Goal: Task Accomplishment & Management: Manage account settings

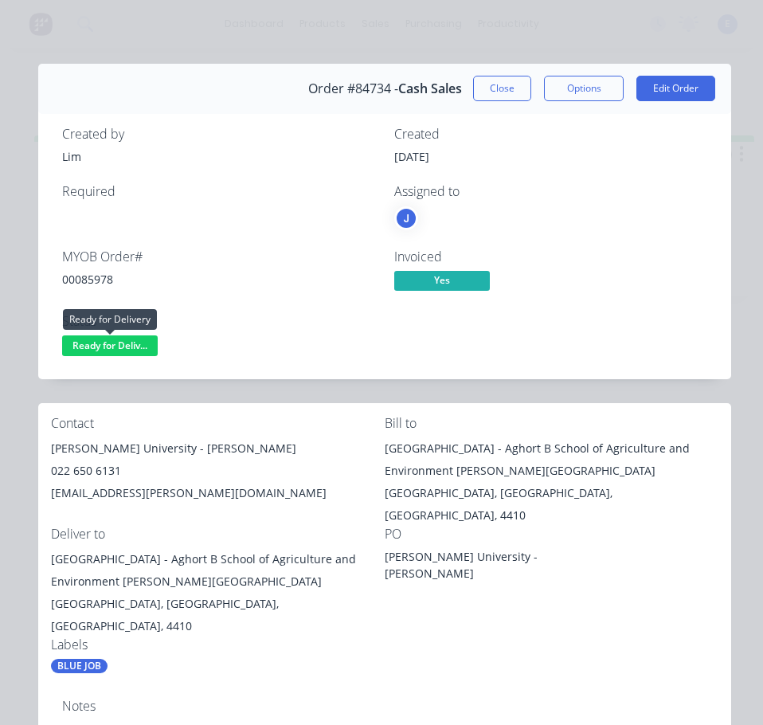
click at [135, 349] on span "Ready for Deliv..." at bounding box center [110, 345] width 96 height 20
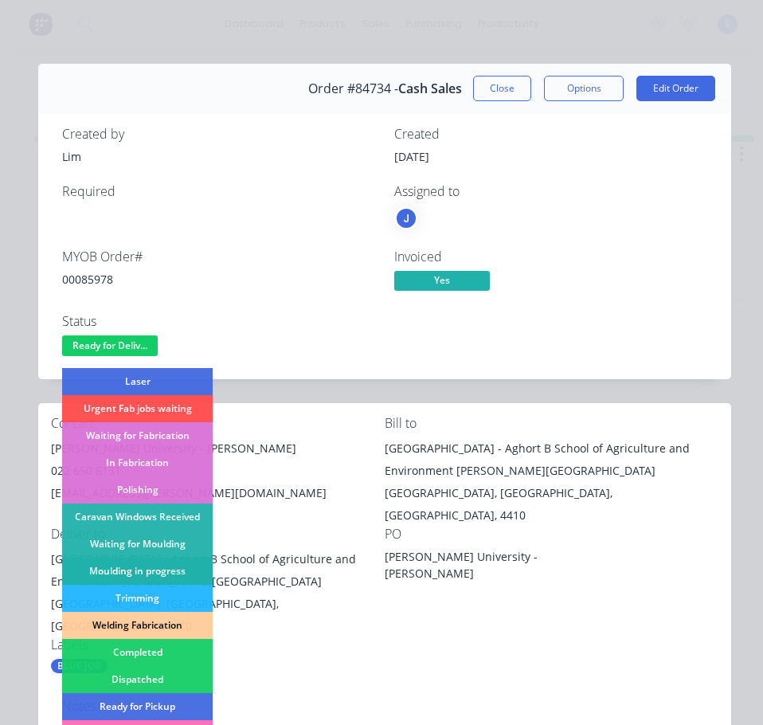
scroll to position [239, 0]
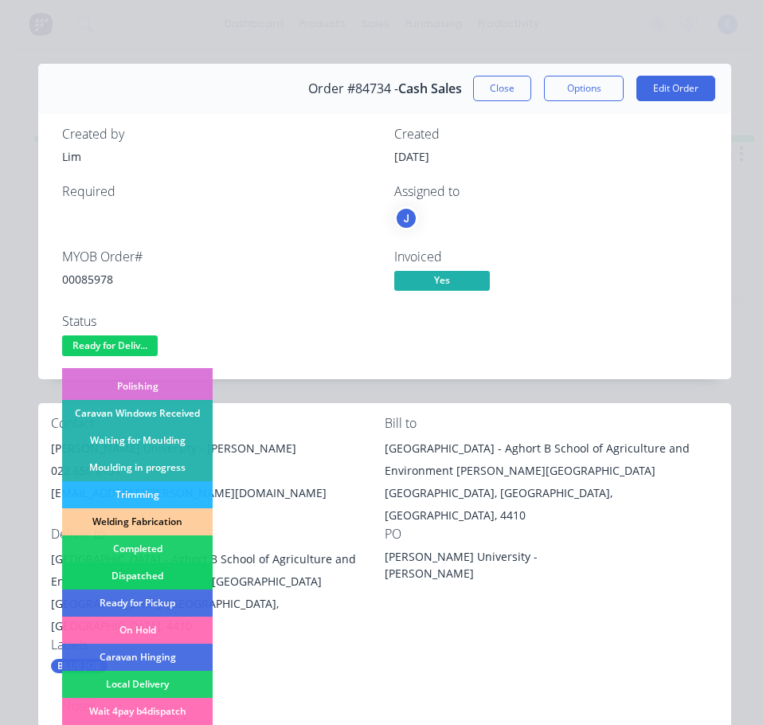
click at [159, 572] on div "Dispatched" at bounding box center [137, 575] width 151 height 27
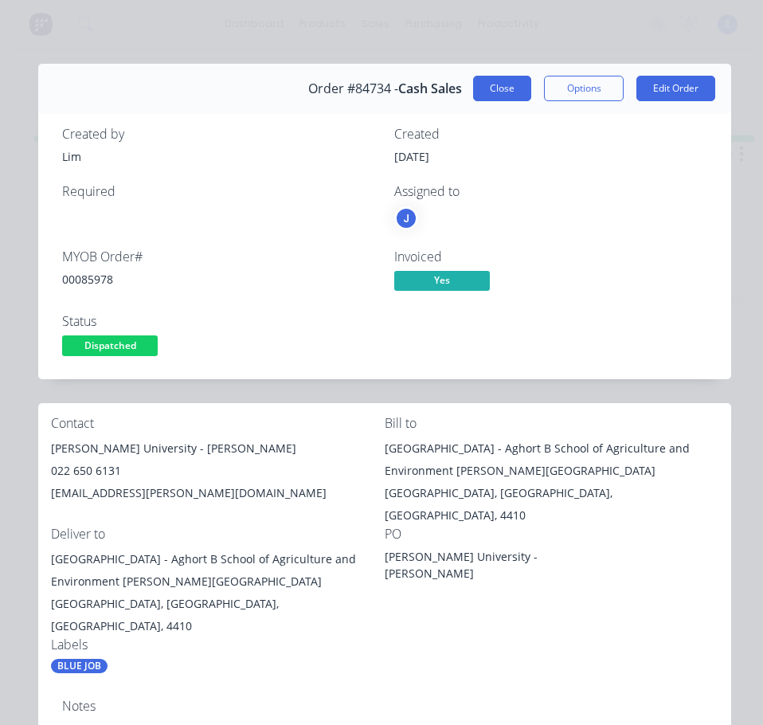
click at [488, 82] on button "Close" at bounding box center [502, 88] width 58 height 25
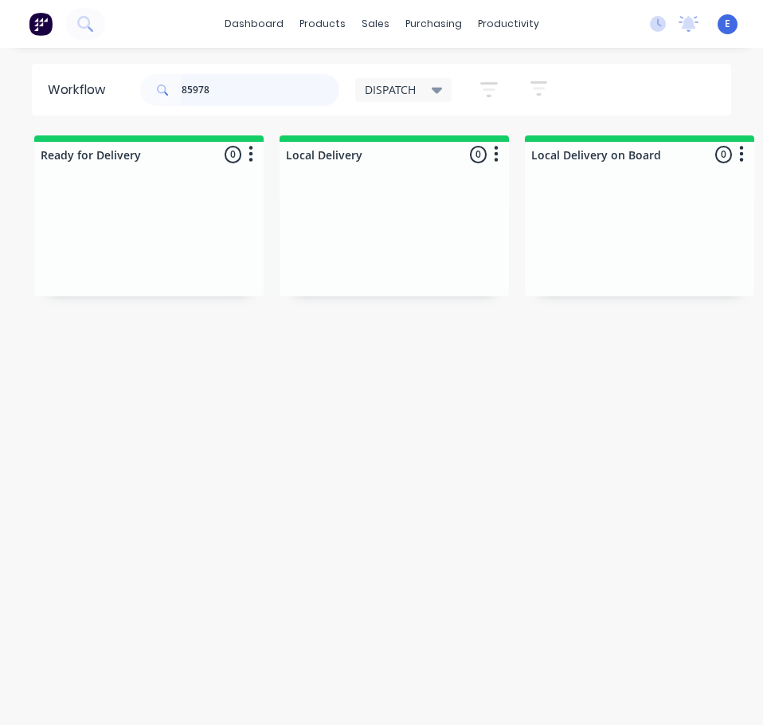
click at [297, 97] on input "85978" at bounding box center [261, 90] width 158 height 32
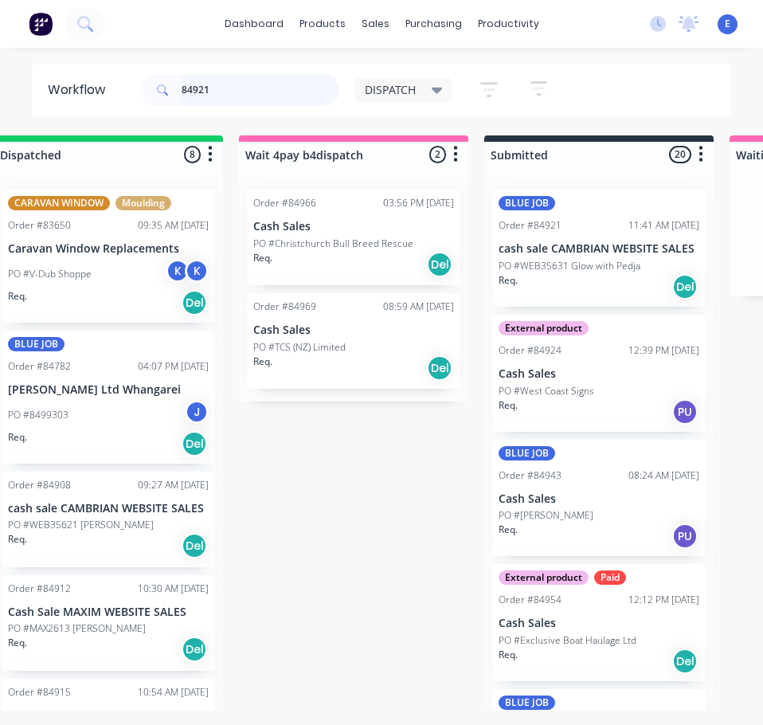
scroll to position [0, 0]
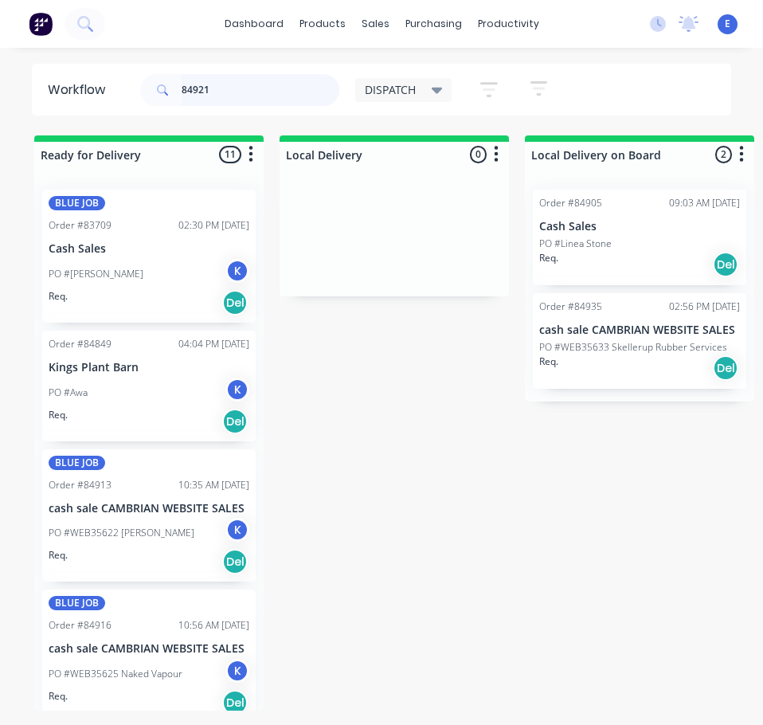
click at [280, 88] on input "84921" at bounding box center [261, 90] width 158 height 32
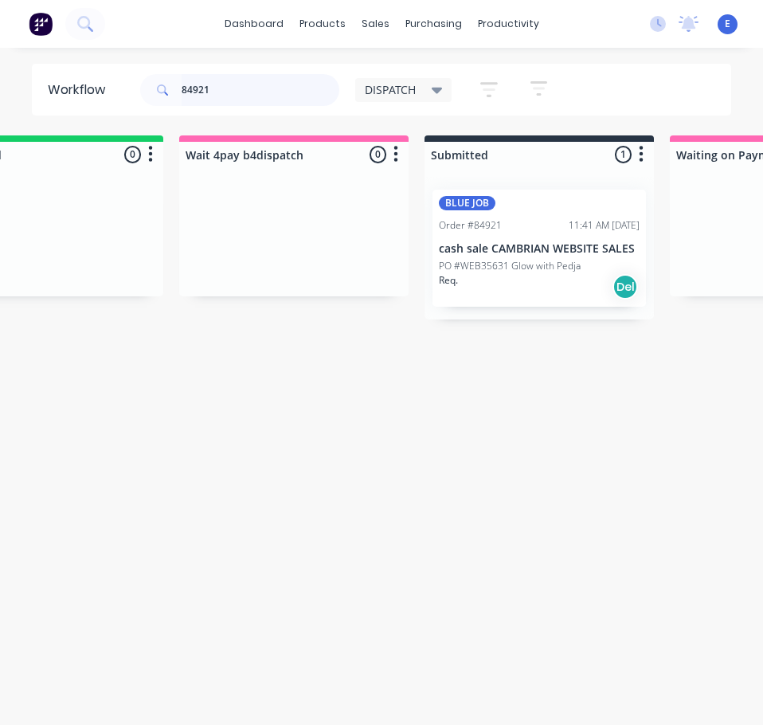
scroll to position [0, 844]
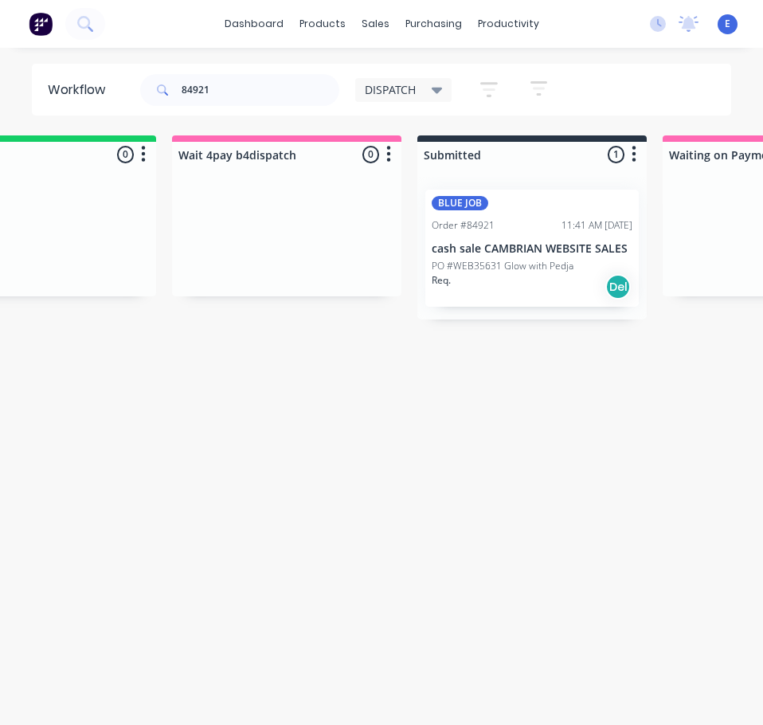
click at [547, 299] on div "Req. Del" at bounding box center [532, 286] width 201 height 27
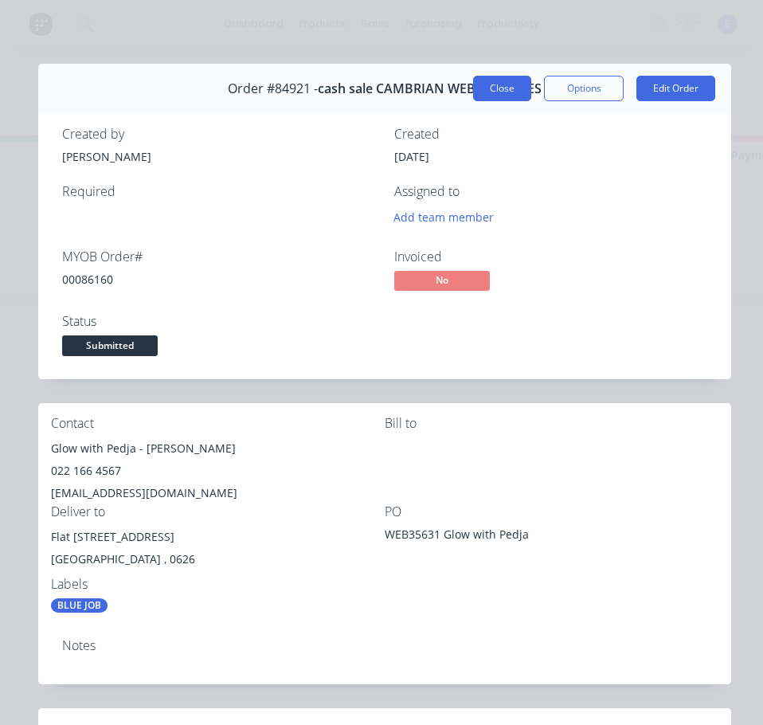
click at [509, 88] on button "Close" at bounding box center [502, 88] width 58 height 25
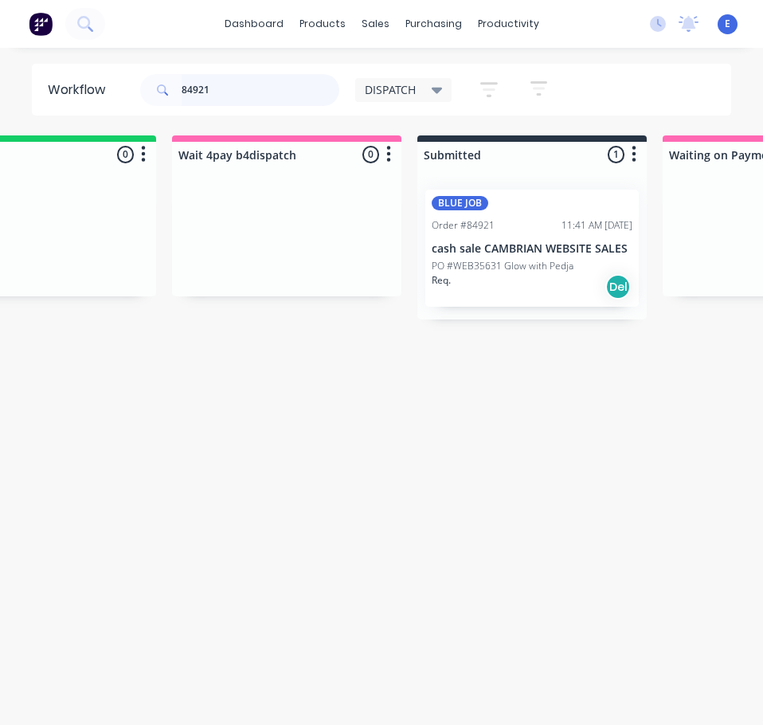
click at [216, 85] on input "84921" at bounding box center [261, 90] width 158 height 32
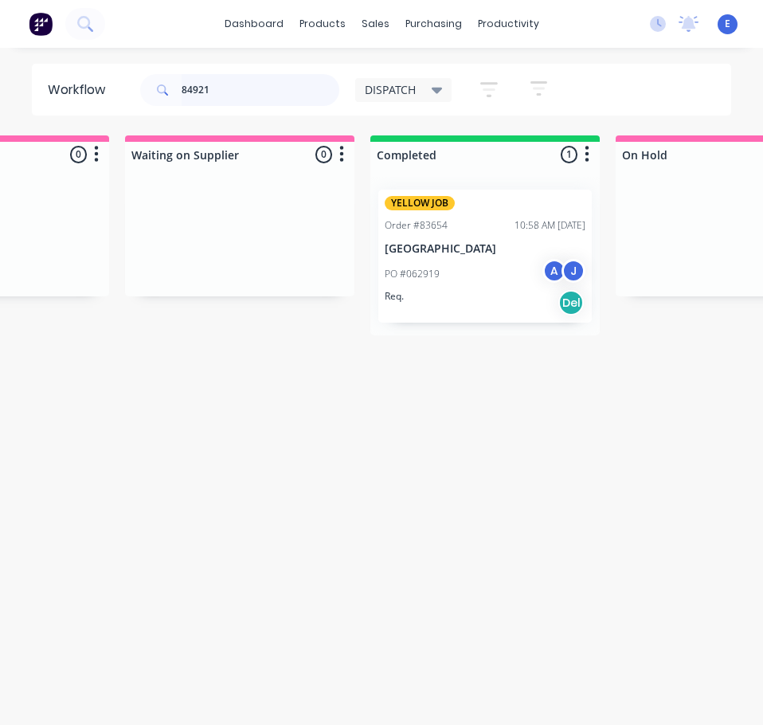
scroll to position [0, 1481]
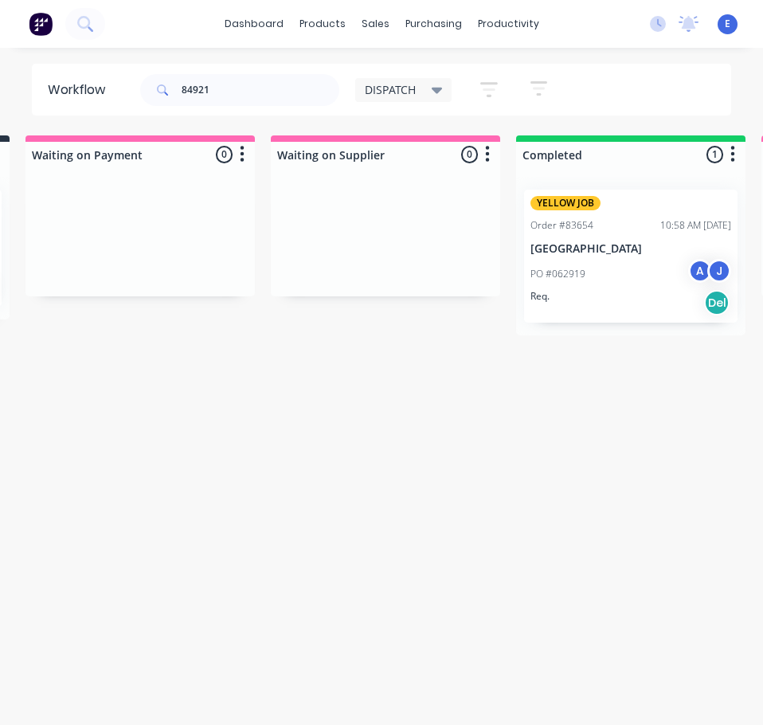
click at [627, 282] on div "PO #062919 A J" at bounding box center [631, 274] width 201 height 30
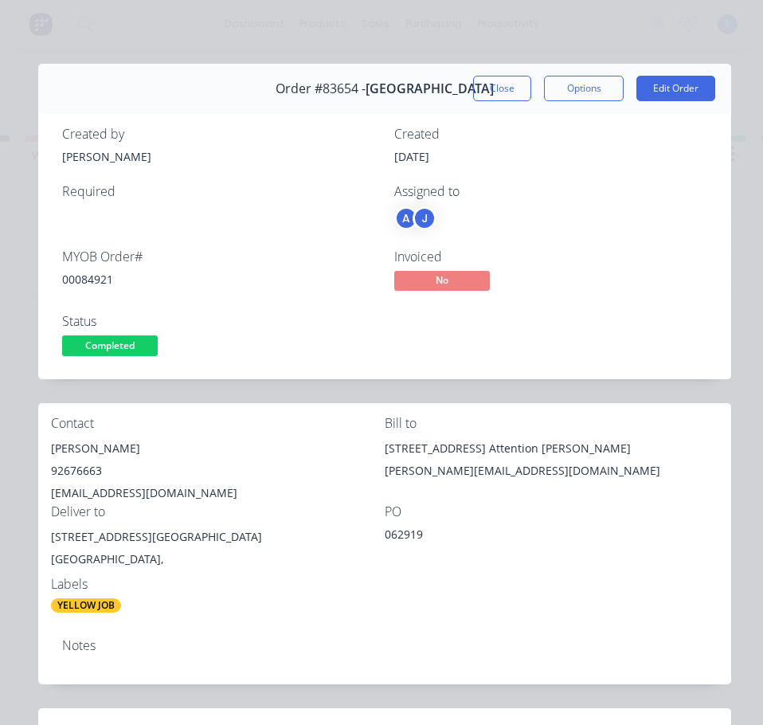
click at [98, 284] on div "00084921" at bounding box center [218, 279] width 313 height 17
copy div "00084921"
click at [85, 451] on div "[PERSON_NAME]" at bounding box center [218, 448] width 334 height 22
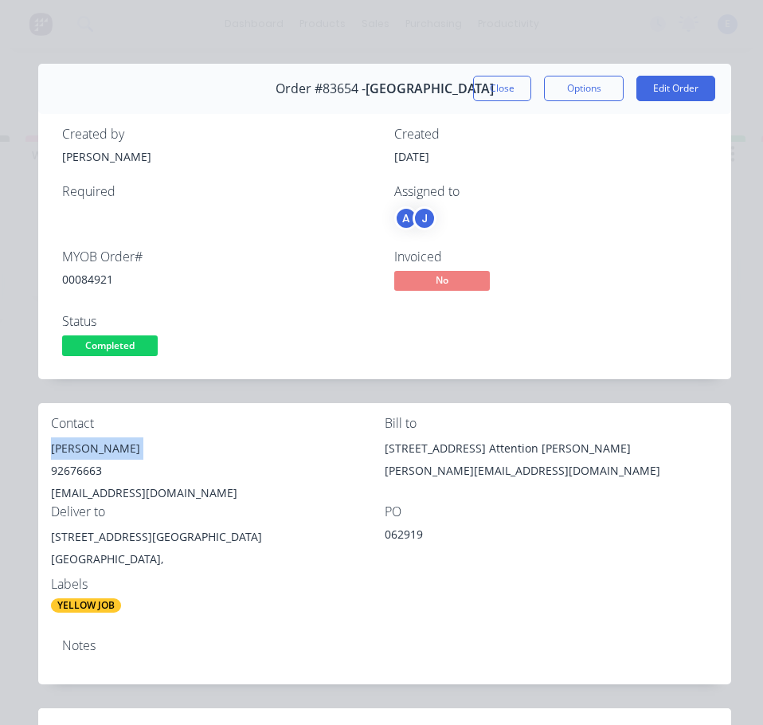
click at [85, 451] on div "[PERSON_NAME]" at bounding box center [218, 448] width 334 height 22
copy div "[PERSON_NAME]"
click at [93, 473] on div "92676663" at bounding box center [218, 471] width 334 height 22
click at [93, 472] on div "92676663" at bounding box center [218, 471] width 334 height 22
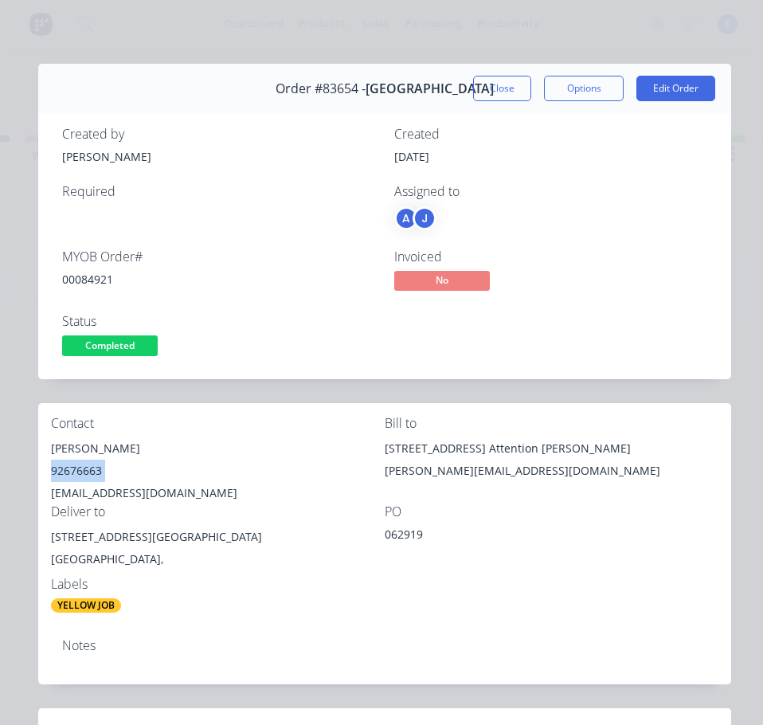
copy div "92676663"
click at [96, 484] on div "[EMAIL_ADDRESS][DOMAIN_NAME]" at bounding box center [218, 493] width 334 height 22
copy div "[EMAIL_ADDRESS][DOMAIN_NAME]"
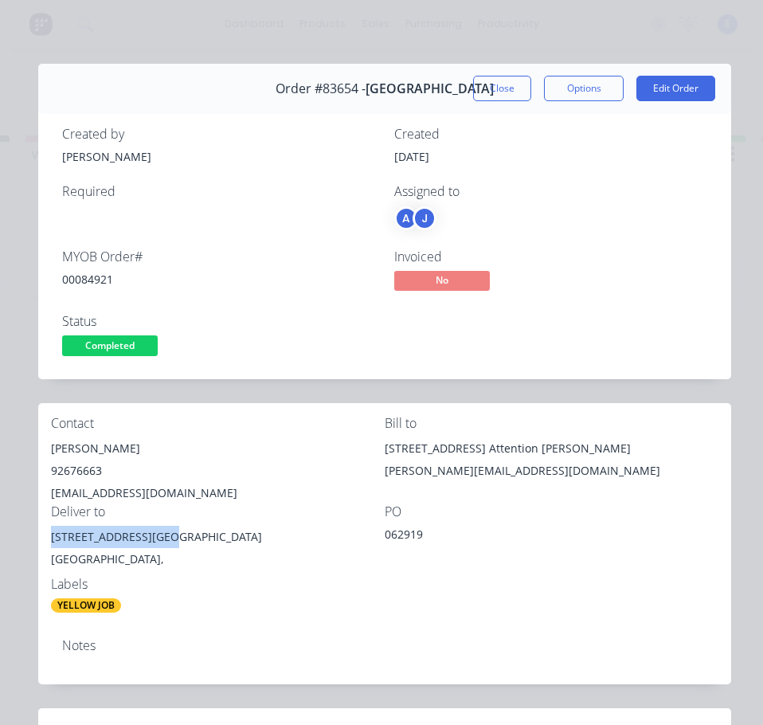
drag, startPoint x: 168, startPoint y: 535, endPoint x: 43, endPoint y: 543, distance: 125.3
click at [43, 543] on div "Contact [PERSON_NAME][GEOGRAPHIC_DATA][PHONE_NUMBER] [EMAIL_ADDRESS][DOMAIN_NAM…" at bounding box center [384, 514] width 693 height 223
copy div "[STREET_ADDRESS]"
click at [143, 350] on span "Completed" at bounding box center [110, 345] width 96 height 20
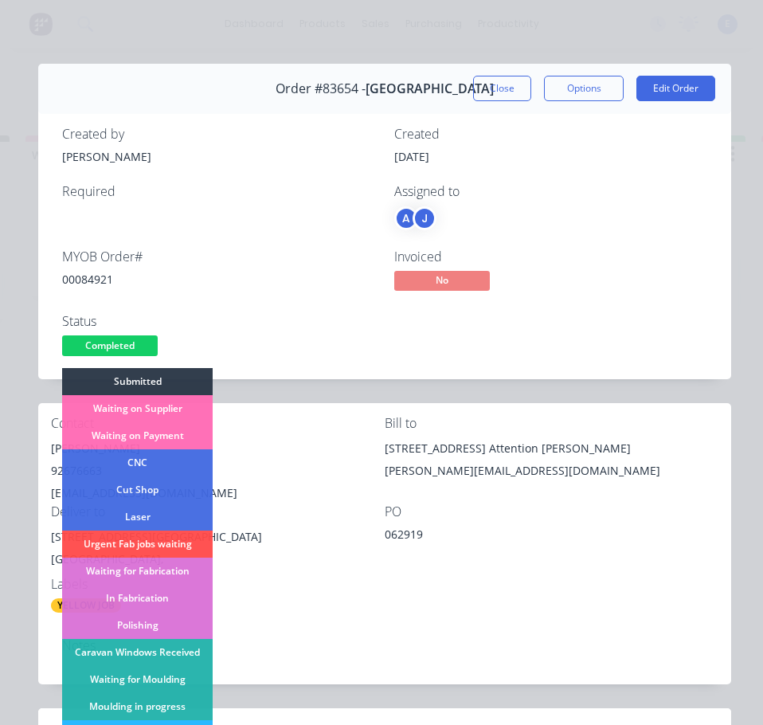
click at [335, 358] on div "Status Completed Submitted Waiting on Supplier Waiting on Payment CNC Cut Shop …" at bounding box center [218, 337] width 313 height 46
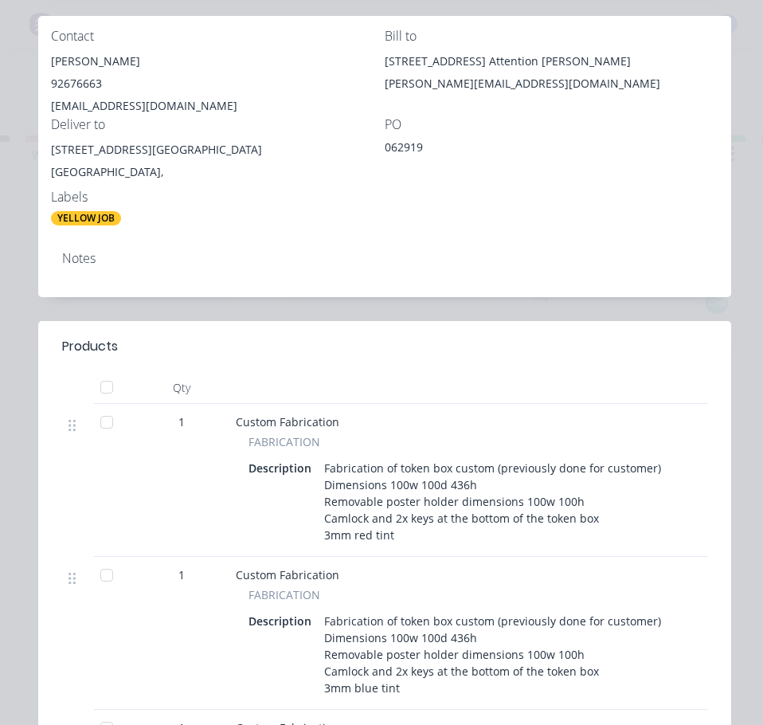
scroll to position [239, 0]
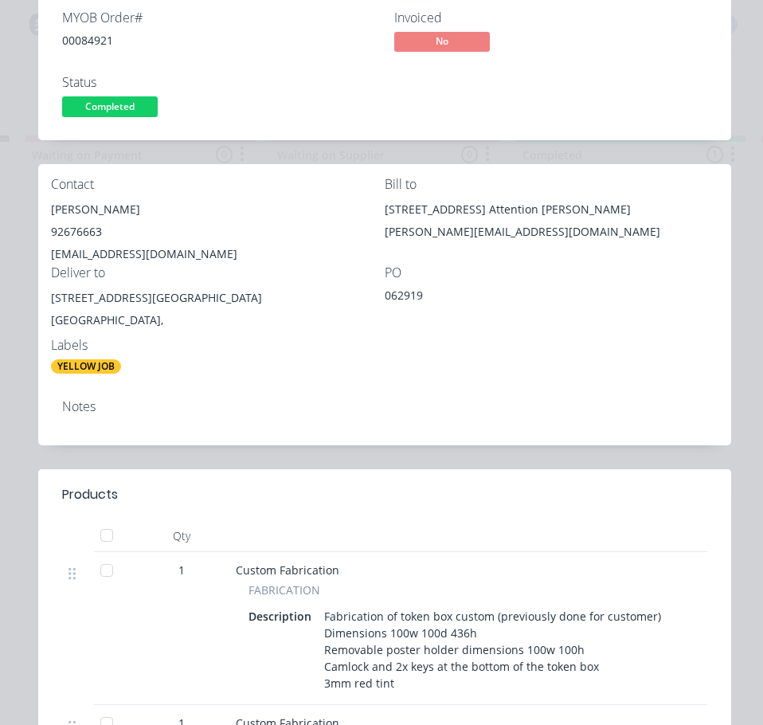
drag, startPoint x: 108, startPoint y: 107, endPoint x: 112, endPoint y: 116, distance: 9.6
click at [109, 109] on span "Completed" at bounding box center [110, 106] width 96 height 20
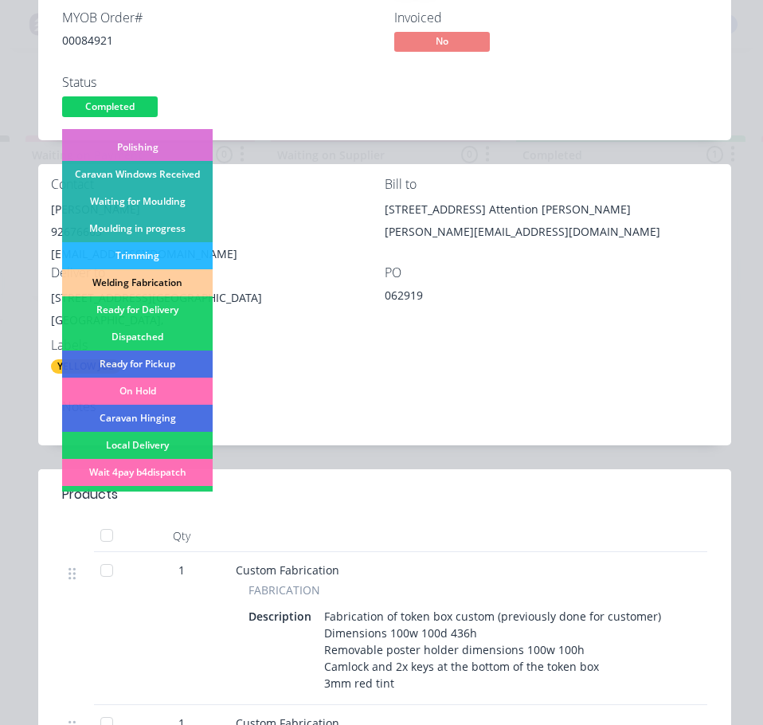
click at [160, 333] on div "Dispatched" at bounding box center [137, 336] width 151 height 27
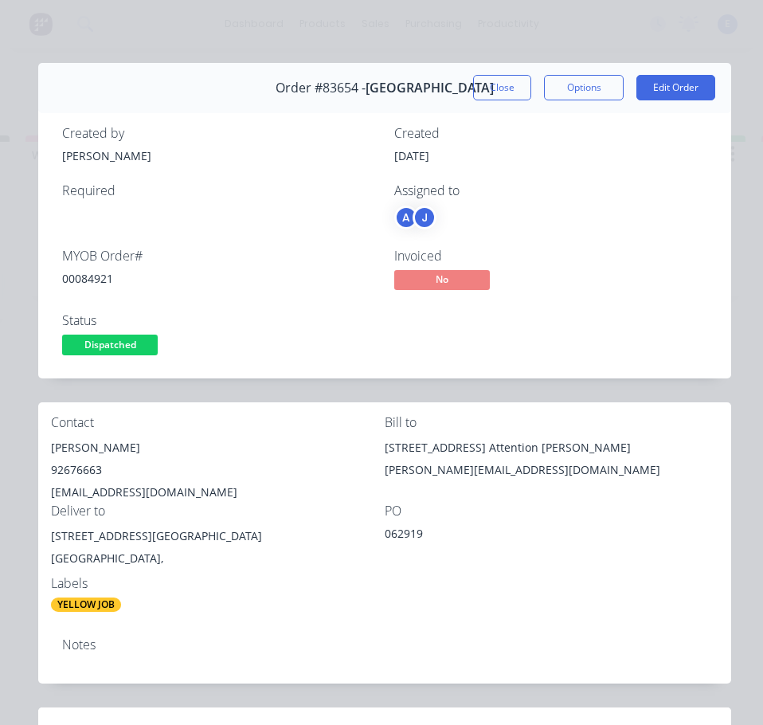
scroll to position [0, 0]
click at [504, 88] on button "Close" at bounding box center [502, 88] width 58 height 25
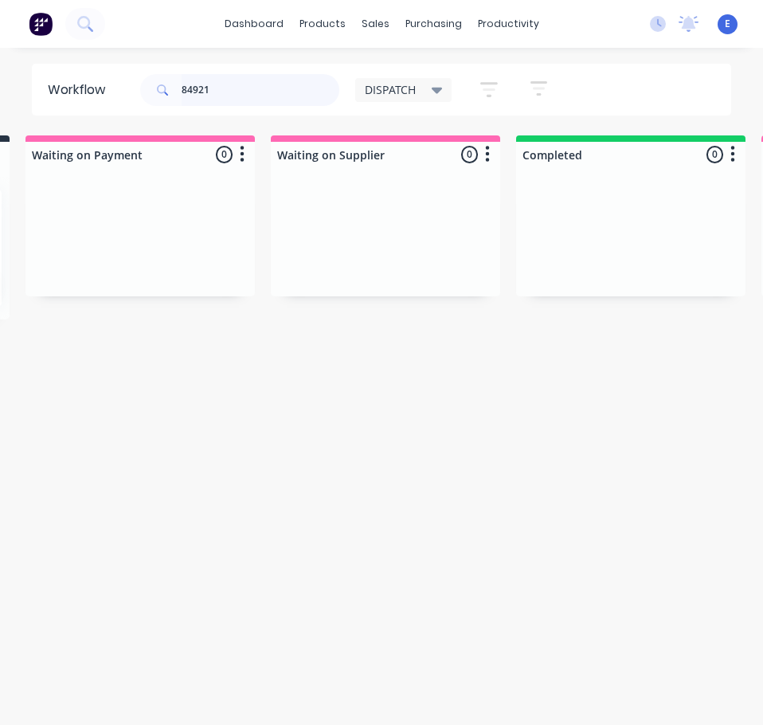
click at [221, 92] on input "84921" at bounding box center [261, 90] width 158 height 32
click at [218, 91] on input "84921" at bounding box center [261, 90] width 158 height 32
click at [219, 89] on input "84921" at bounding box center [261, 90] width 158 height 32
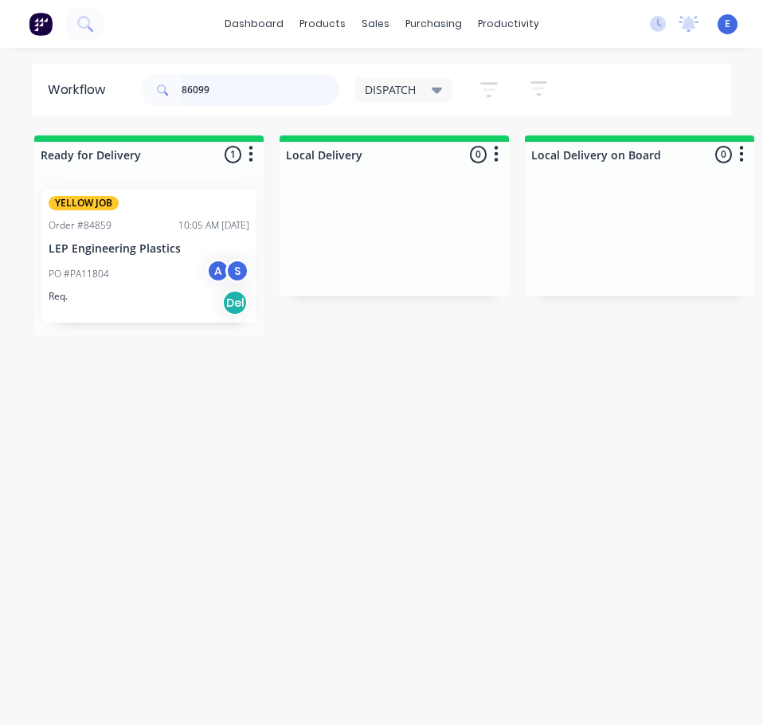
type input "86099"
click at [147, 303] on div "Req. Del" at bounding box center [149, 302] width 201 height 27
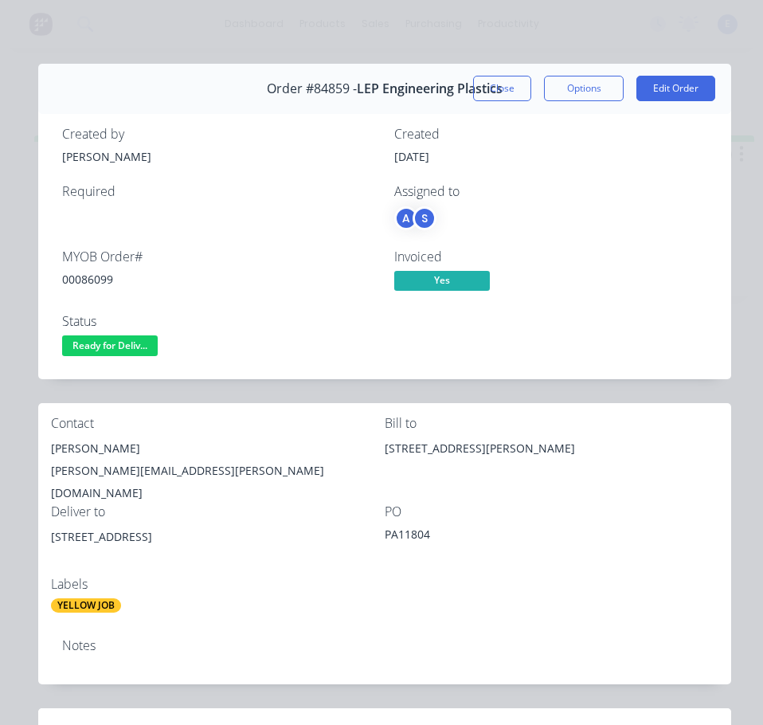
click at [111, 452] on div "[PERSON_NAME]" at bounding box center [218, 448] width 334 height 22
copy div "[PERSON_NAME]"
click at [149, 464] on div "[PERSON_NAME][EMAIL_ADDRESS][PERSON_NAME][DOMAIN_NAME]" at bounding box center [218, 482] width 334 height 45
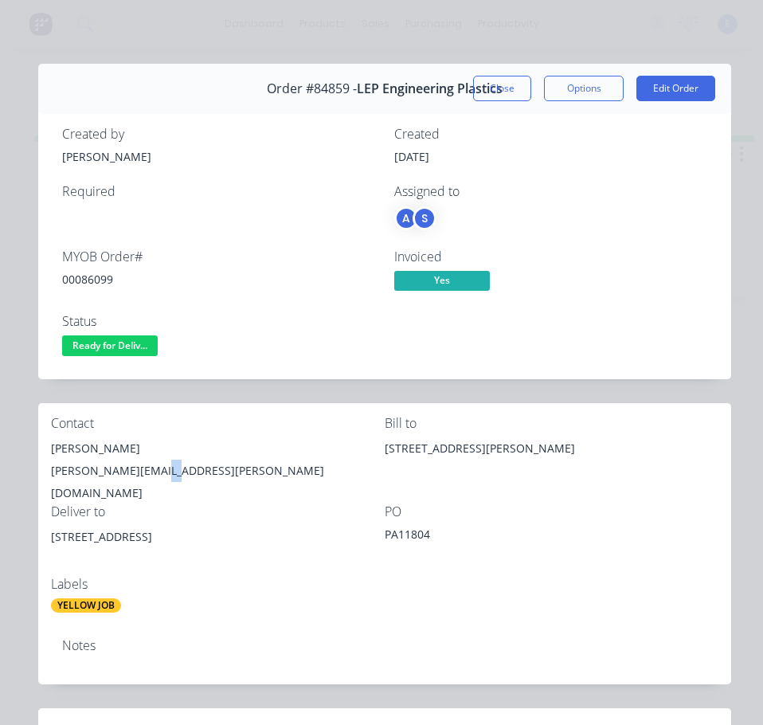
click at [149, 464] on div "[PERSON_NAME][EMAIL_ADDRESS][PERSON_NAME][DOMAIN_NAME]" at bounding box center [218, 482] width 334 height 45
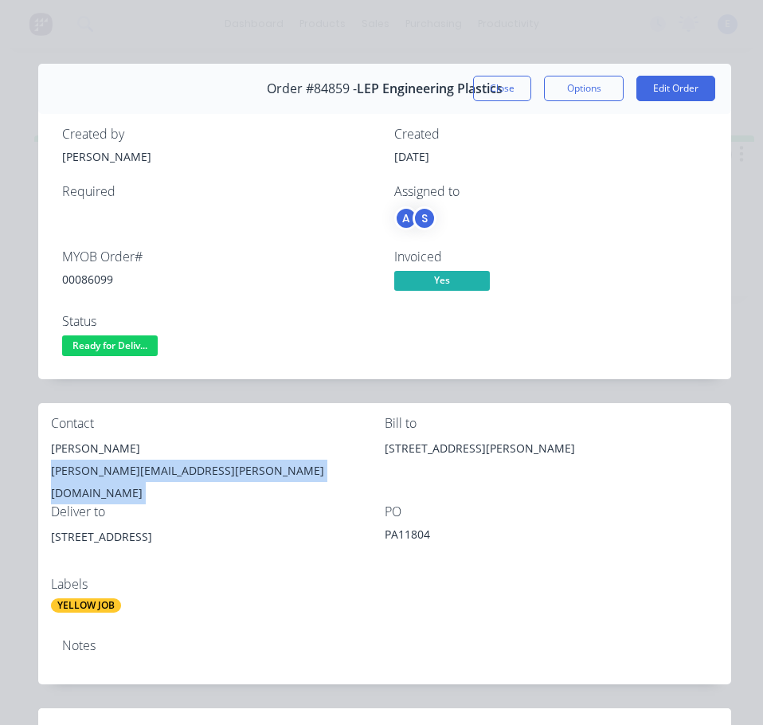
click at [149, 464] on div "[PERSON_NAME][EMAIL_ADDRESS][PERSON_NAME][DOMAIN_NAME]" at bounding box center [218, 482] width 334 height 45
copy div "[PERSON_NAME][EMAIL_ADDRESS][PERSON_NAME][DOMAIN_NAME]"
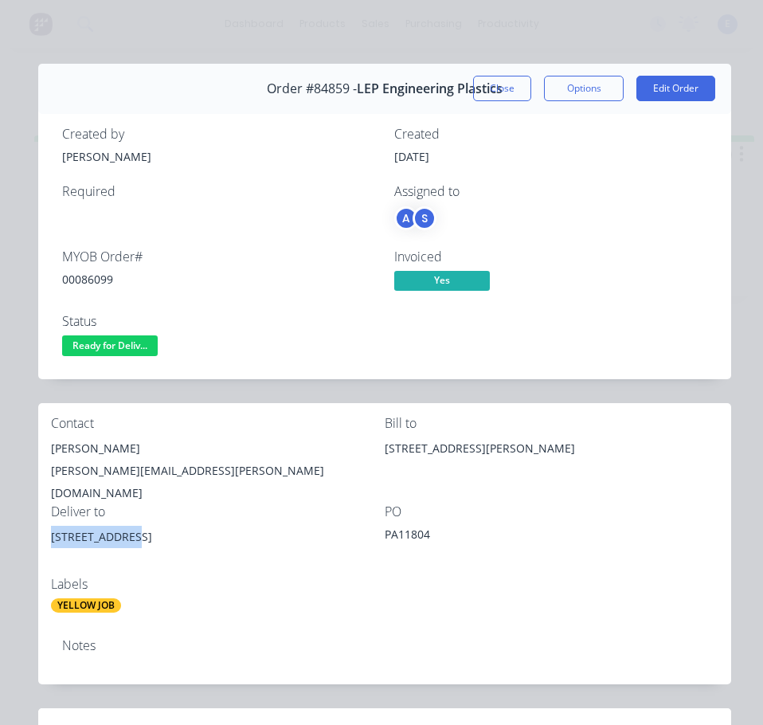
drag, startPoint x: 131, startPoint y: 523, endPoint x: 48, endPoint y: 523, distance: 83.7
click at [48, 523] on div "Contact [PERSON_NAME] Taylor [EMAIL_ADDRESS][PERSON_NAME][DOMAIN_NAME] Bill to …" at bounding box center [384, 514] width 693 height 223
copy div "[STREET_ADDRESS]"
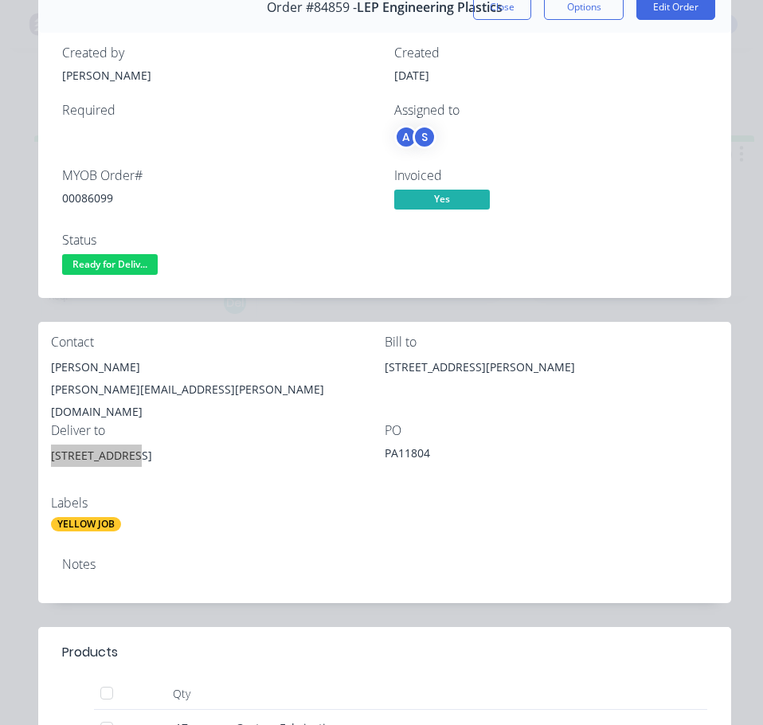
scroll to position [80, 0]
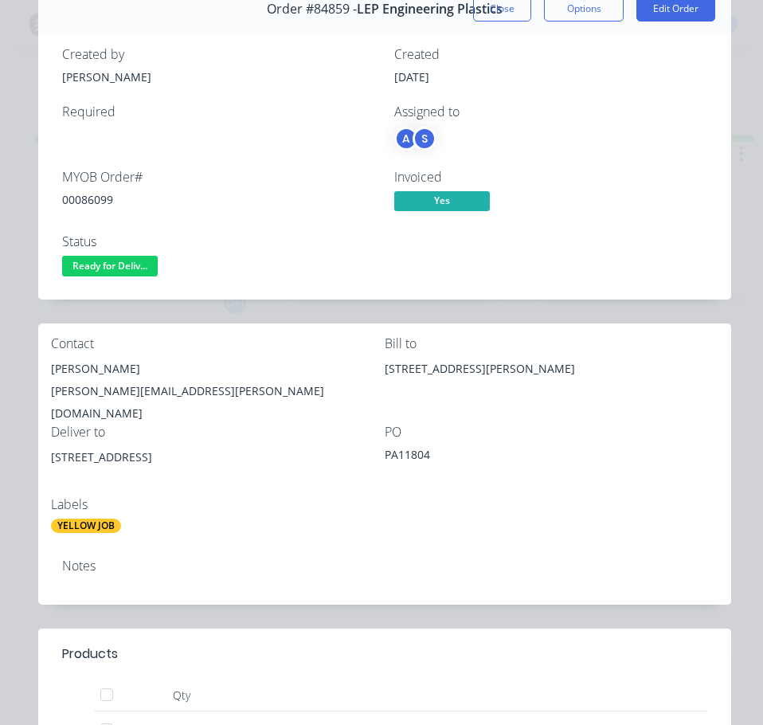
click at [302, 497] on div "Labels" at bounding box center [218, 504] width 334 height 15
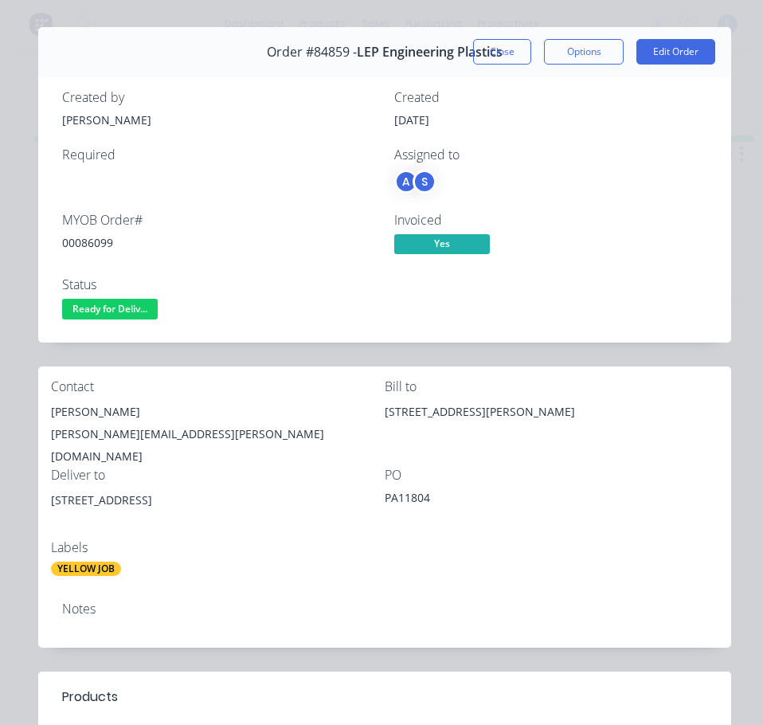
scroll to position [0, 0]
